Goal: Task Accomplishment & Management: Manage account settings

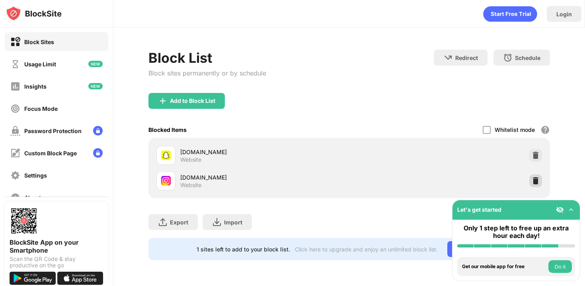
click at [530, 180] on div at bounding box center [535, 181] width 13 height 13
